Goal: Information Seeking & Learning: Learn about a topic

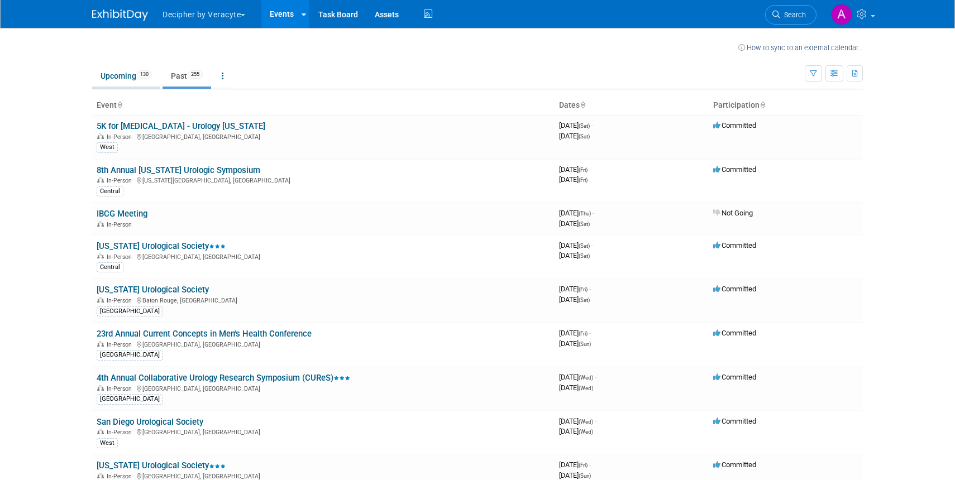
click at [118, 78] on link "Upcoming 130" at bounding box center [126, 75] width 68 height 21
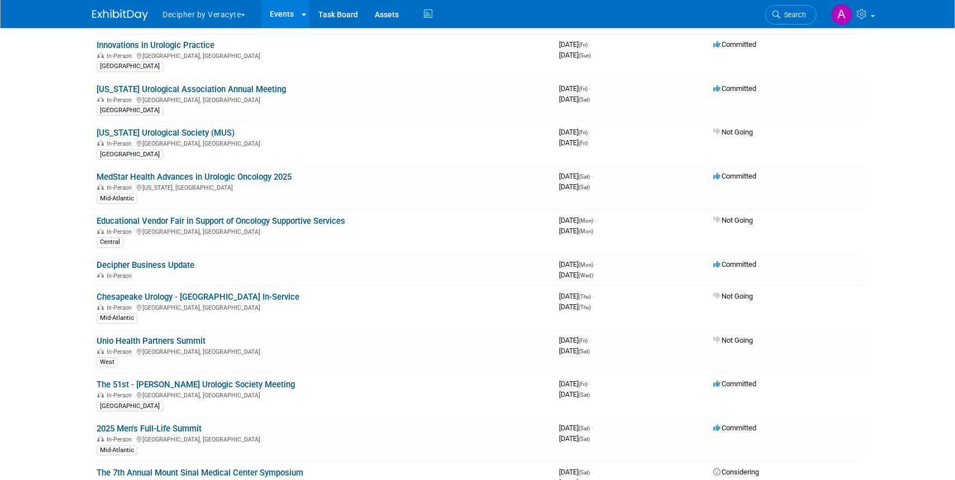
scroll to position [641, 0]
click at [229, 175] on link "MedStar Health Advances in Urologic Oncology 2025" at bounding box center [194, 177] width 195 height 10
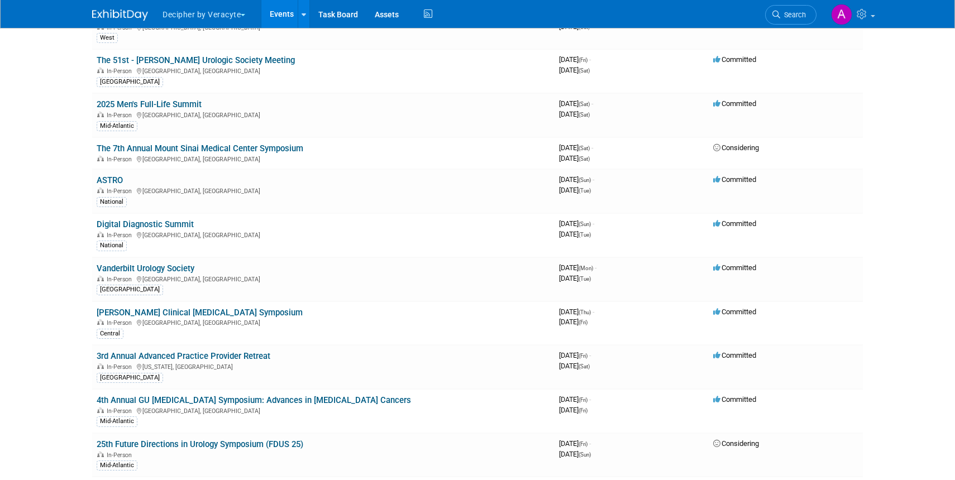
scroll to position [987, 0]
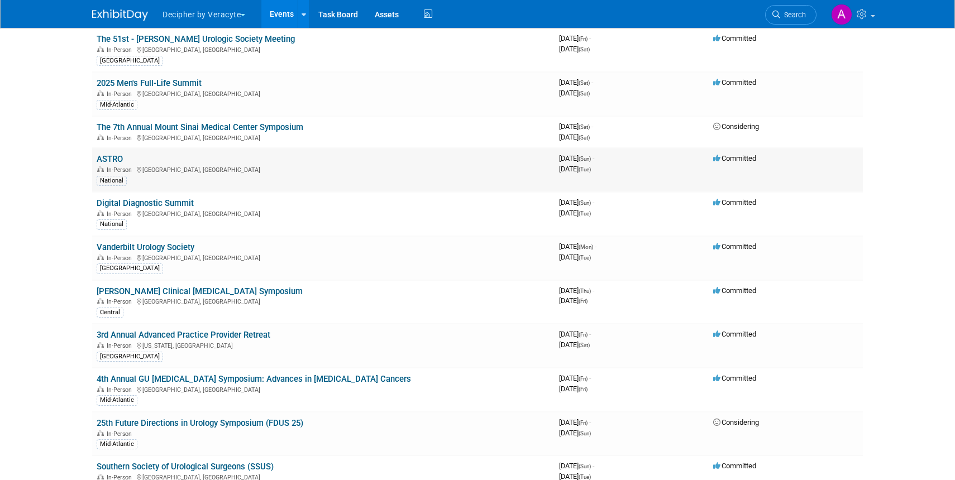
click at [113, 159] on link "ASTRO" at bounding box center [110, 159] width 26 height 10
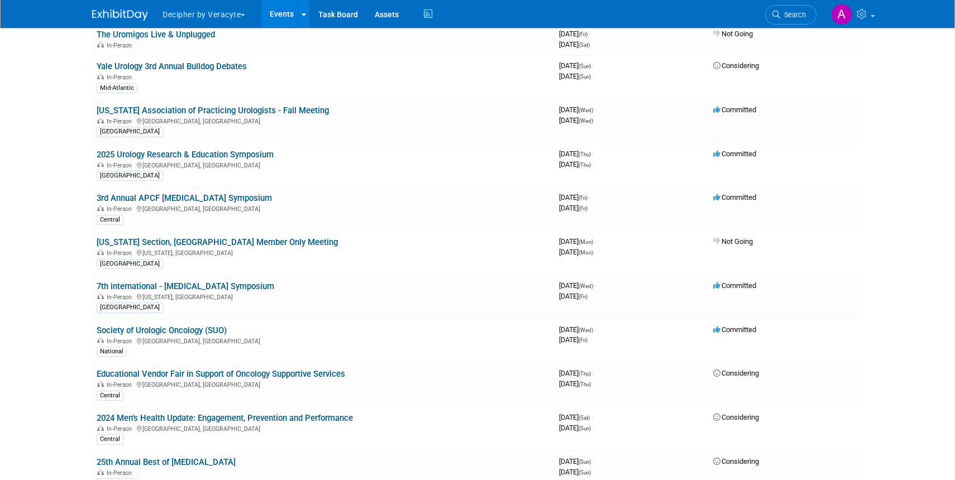
scroll to position [2522, 0]
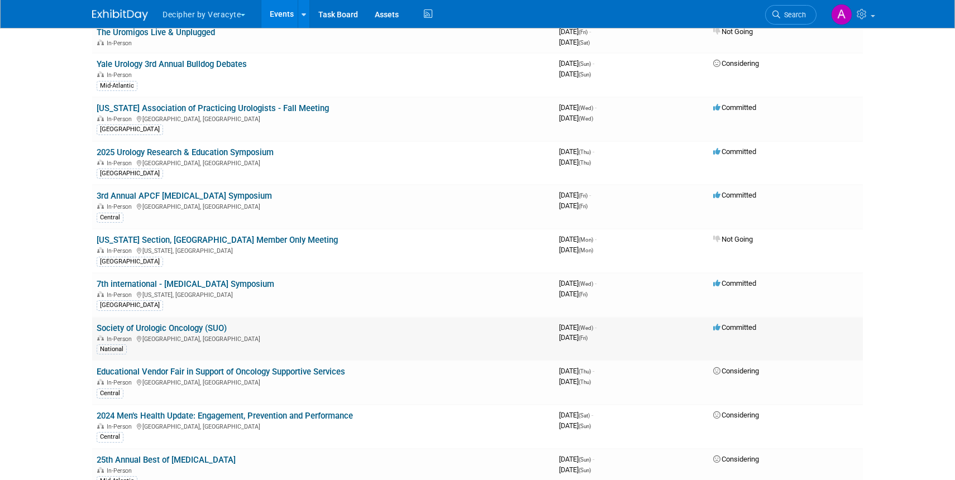
click at [155, 329] on link "Society of Urologic Oncology (SUO)" at bounding box center [162, 328] width 130 height 10
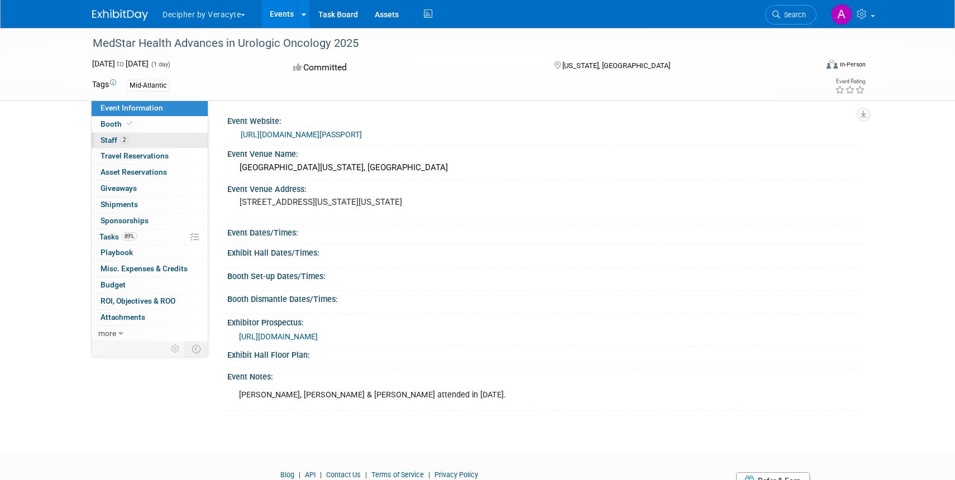
click at [108, 136] on span "Staff 2" at bounding box center [115, 140] width 28 height 9
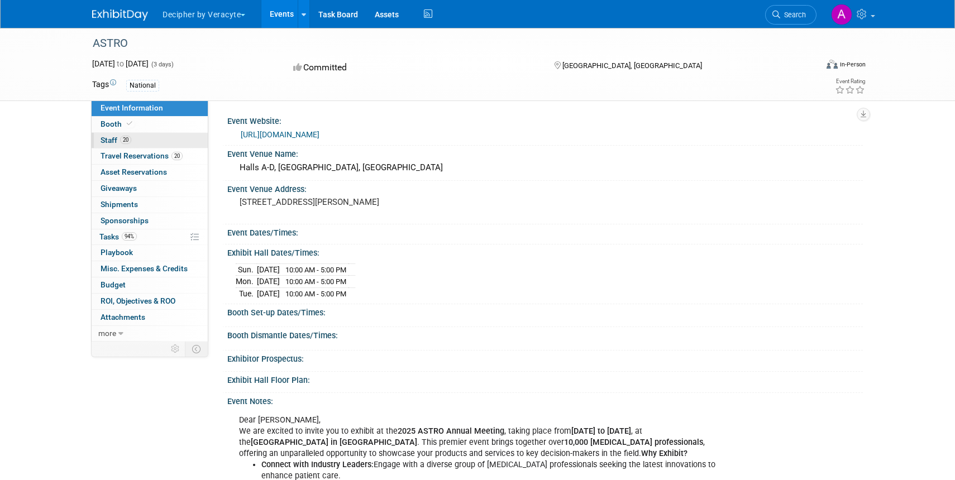
click at [120, 142] on span "20" at bounding box center [125, 140] width 11 height 8
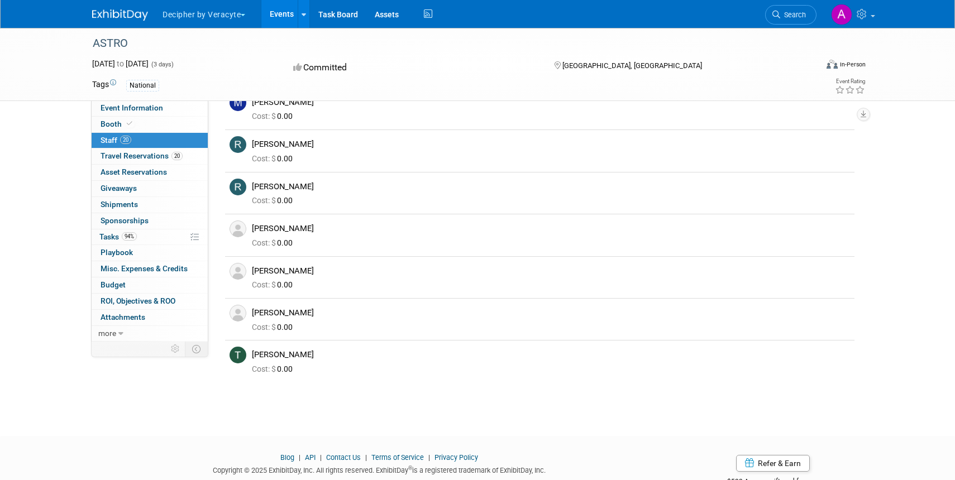
scroll to position [617, 0]
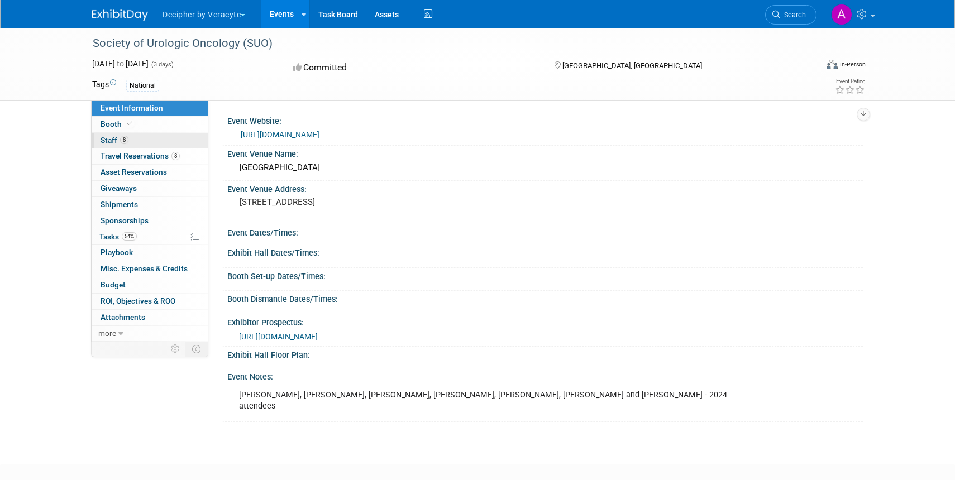
click at [115, 141] on span "Staff 8" at bounding box center [115, 140] width 28 height 9
